Goal: Navigation & Orientation: Find specific page/section

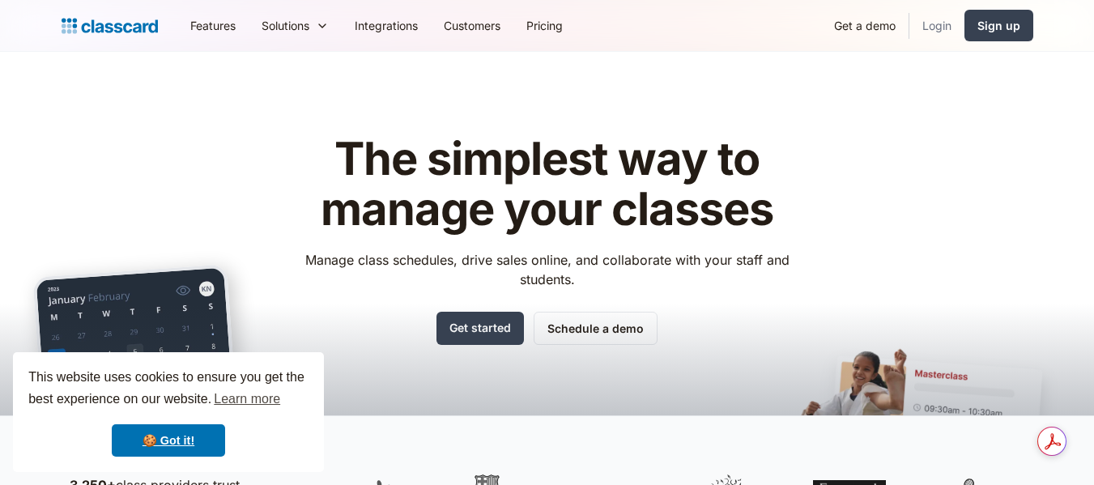
click at [920, 25] on link "Login" at bounding box center [936, 25] width 55 height 36
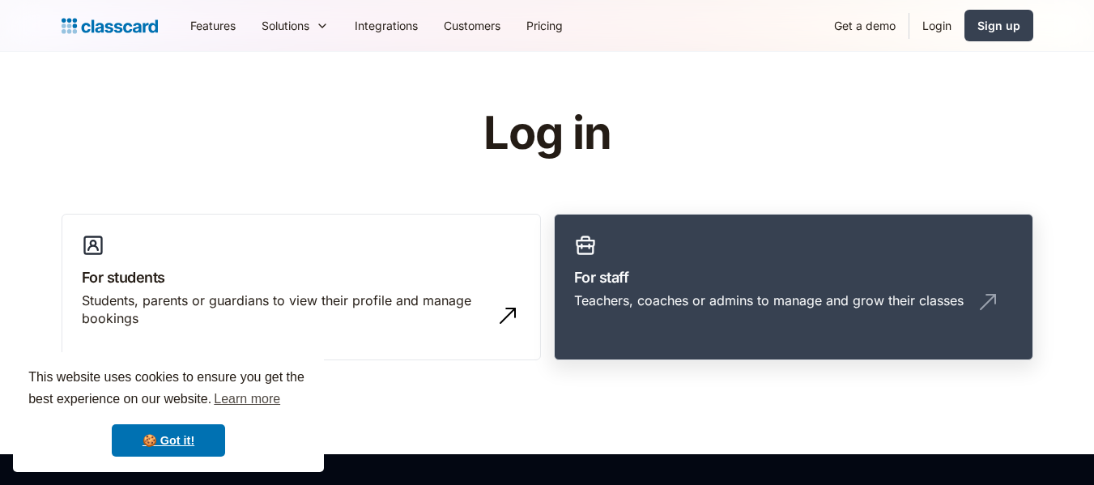
click at [692, 304] on div "Teachers, coaches or admins to manage and grow their classes" at bounding box center [768, 300] width 389 height 18
